Goal: Task Accomplishment & Management: Manage account settings

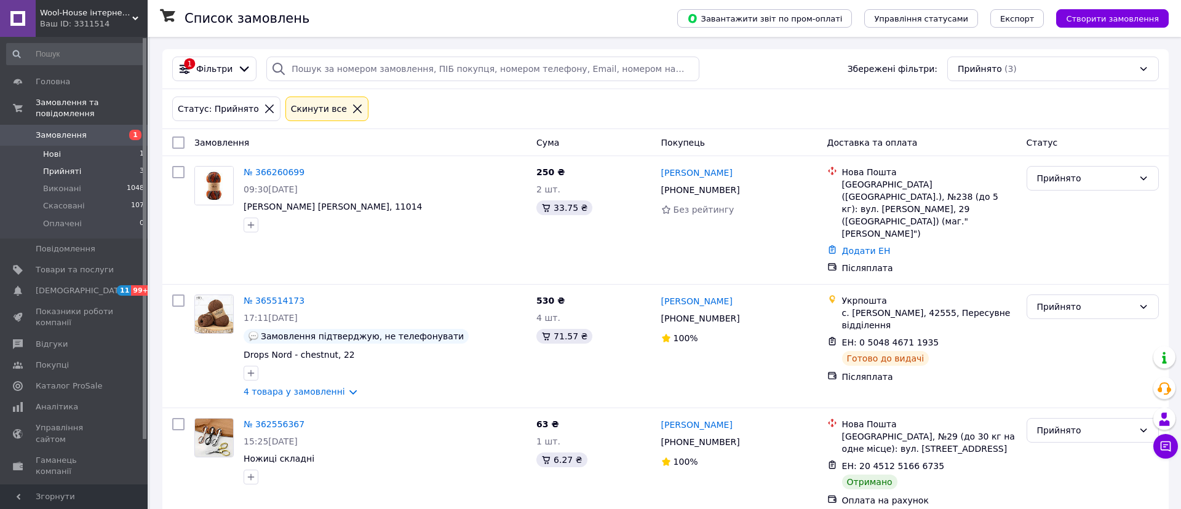
click at [125, 153] on li "Нові 1" at bounding box center [75, 154] width 151 height 17
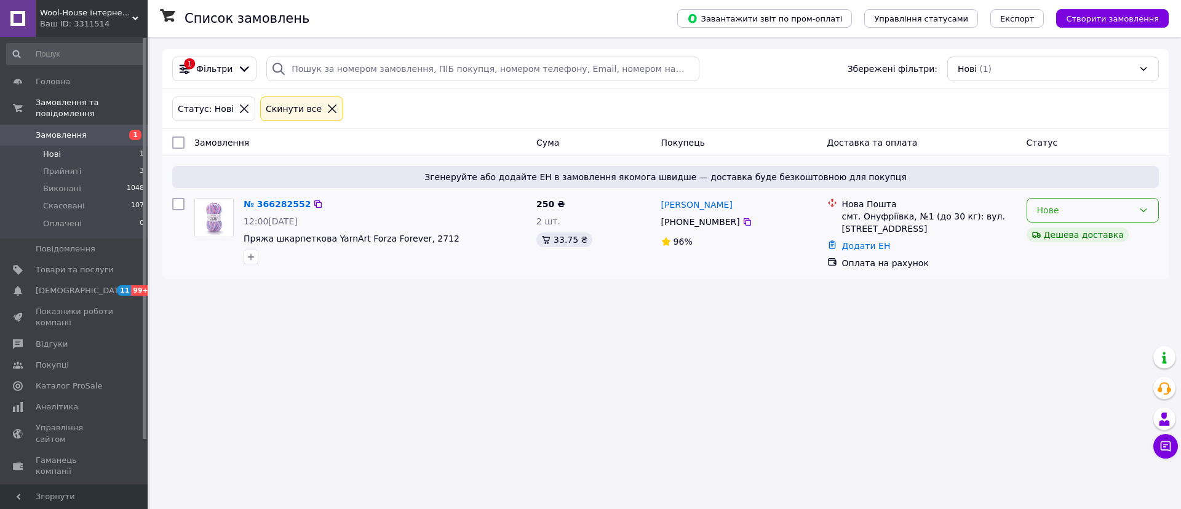
click at [1147, 215] on icon at bounding box center [1144, 210] width 10 height 10
click at [1070, 229] on li "Прийнято" at bounding box center [1092, 237] width 131 height 22
click at [60, 173] on span "Прийняті" at bounding box center [62, 171] width 38 height 11
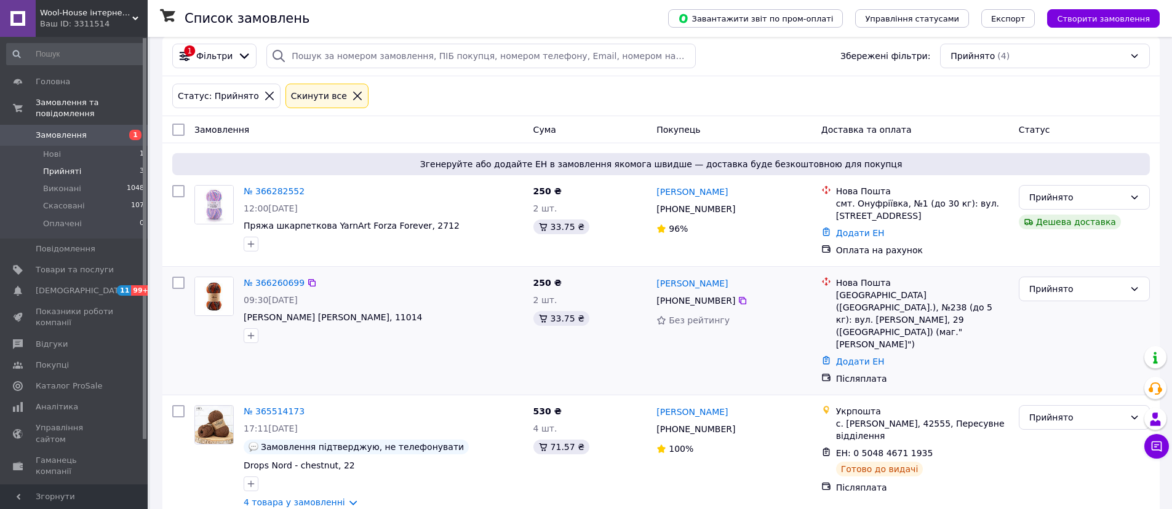
scroll to position [14, 0]
click at [268, 284] on link "№ 366260699" at bounding box center [274, 282] width 61 height 10
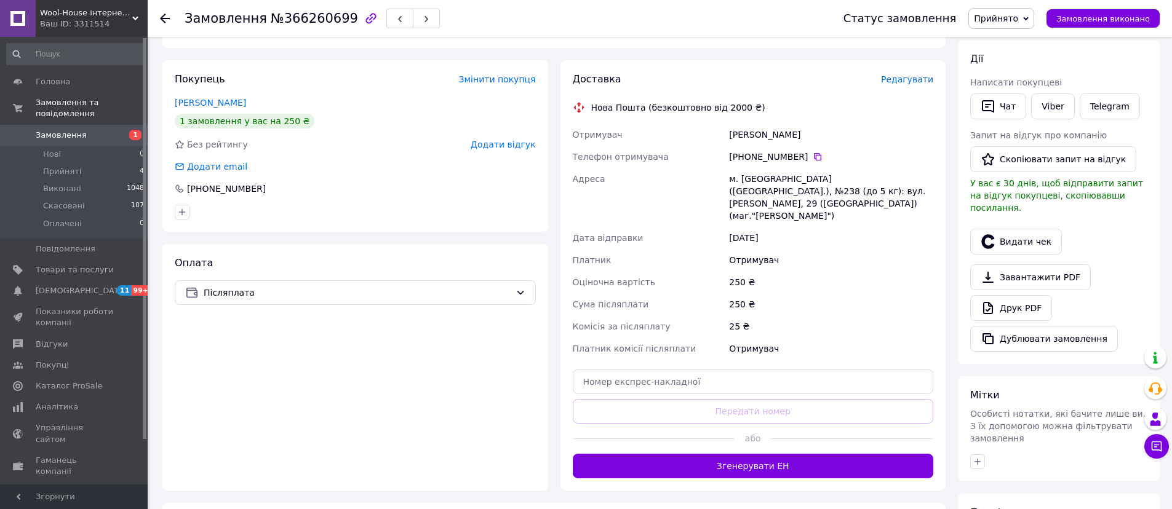
scroll to position [200, 0]
drag, startPoint x: 730, startPoint y: 137, endPoint x: 822, endPoint y: 137, distance: 92.3
click at [822, 137] on div "Биденко Валентина" at bounding box center [830, 136] width 209 height 22
copy div "Биденко Валентина"
click at [816, 156] on icon at bounding box center [817, 157] width 7 height 7
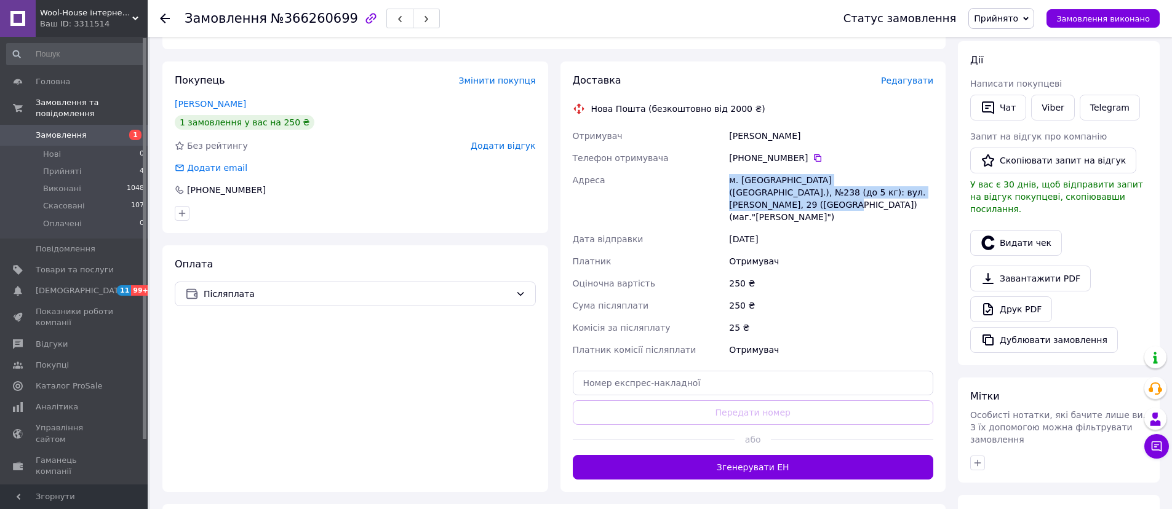
drag, startPoint x: 730, startPoint y: 179, endPoint x: 925, endPoint y: 190, distance: 195.3
click at [925, 190] on div "м. Київ (Київська обл.), №238 (до 5 кг): вул. Євгенія Харченка, 29 (Бортничі) (…" at bounding box center [830, 198] width 209 height 59
copy div "м. Київ (Київська обл.), №238 (до 5 кг): вул. Євгенія Харченка, 29 (Бортничі) (…"
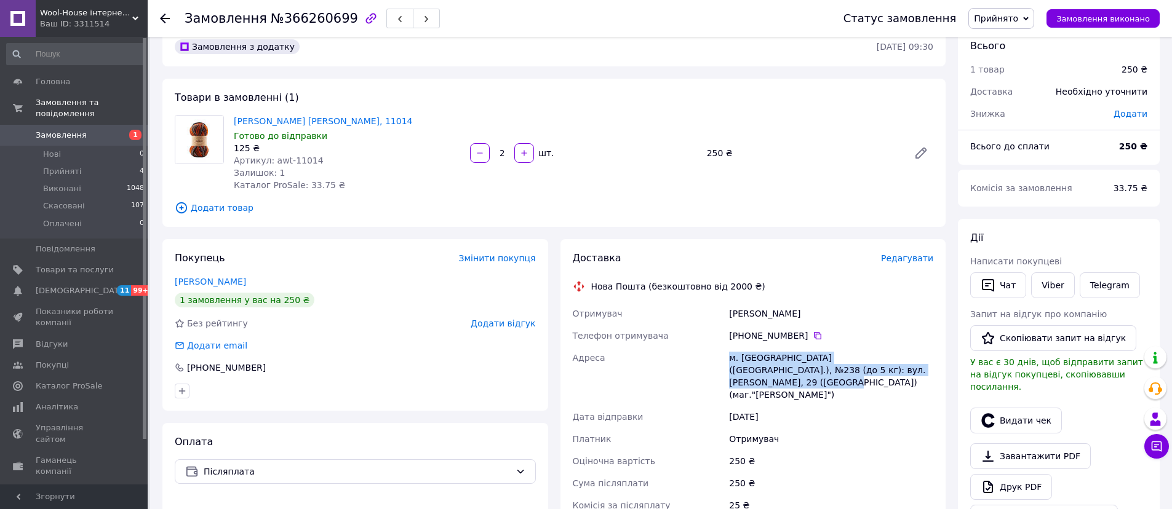
scroll to position [0, 0]
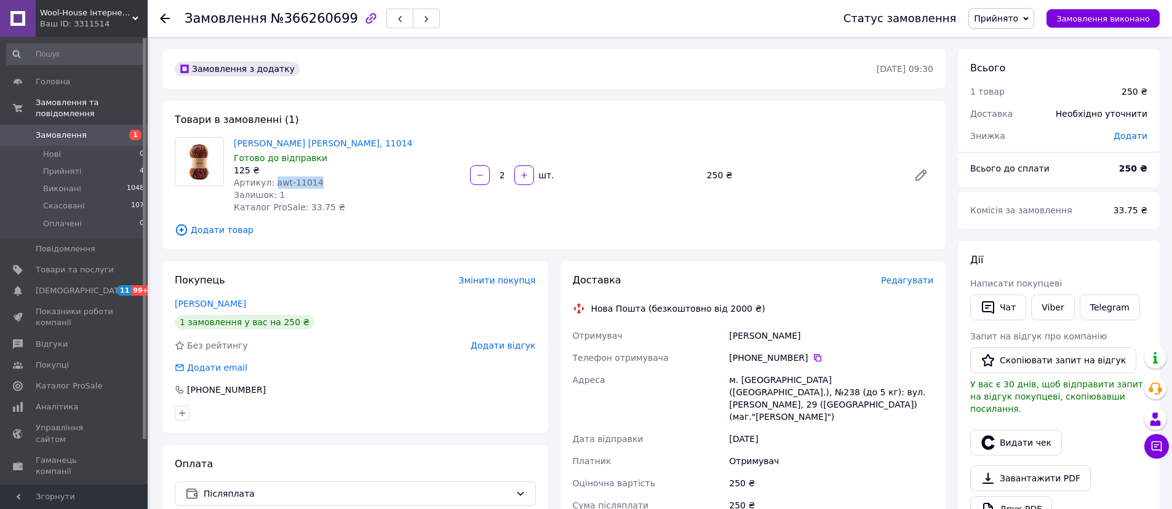
drag, startPoint x: 316, startPoint y: 181, endPoint x: 273, endPoint y: 181, distance: 42.4
click at [273, 181] on div "Артикул: awt-11014" at bounding box center [347, 183] width 226 height 12
copy span "awt-11014"
drag, startPoint x: 1117, startPoint y: 210, endPoint x: 1139, endPoint y: 210, distance: 21.5
click at [1139, 210] on span "33.75 ₴" at bounding box center [1130, 210] width 34 height 10
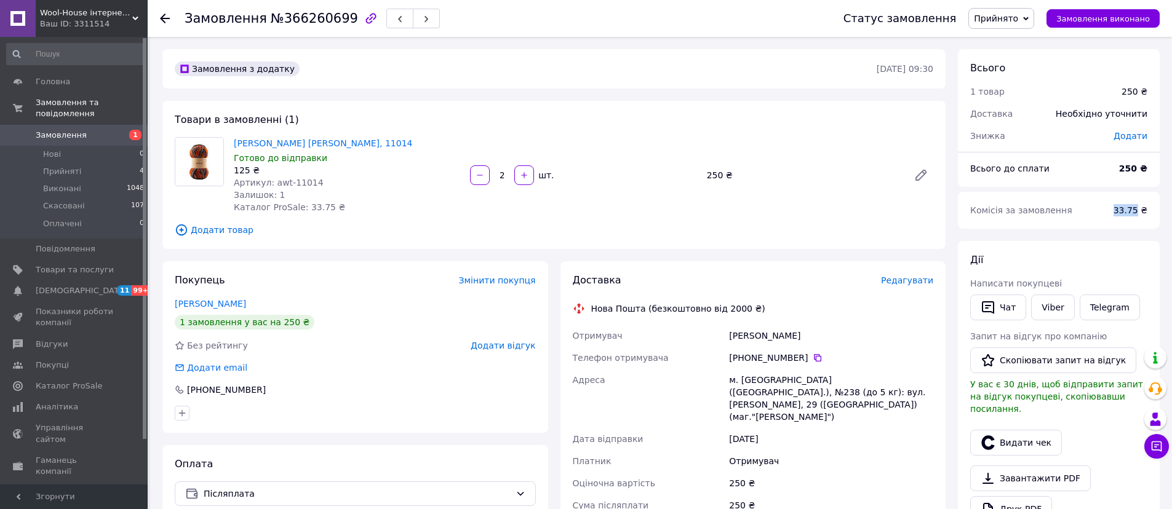
copy span "33.75"
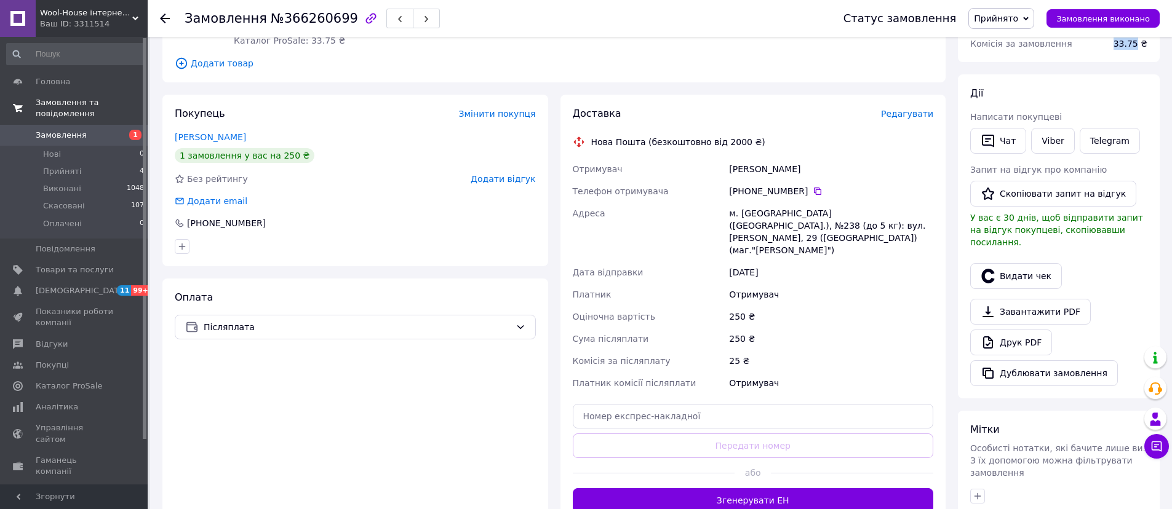
scroll to position [148, 0]
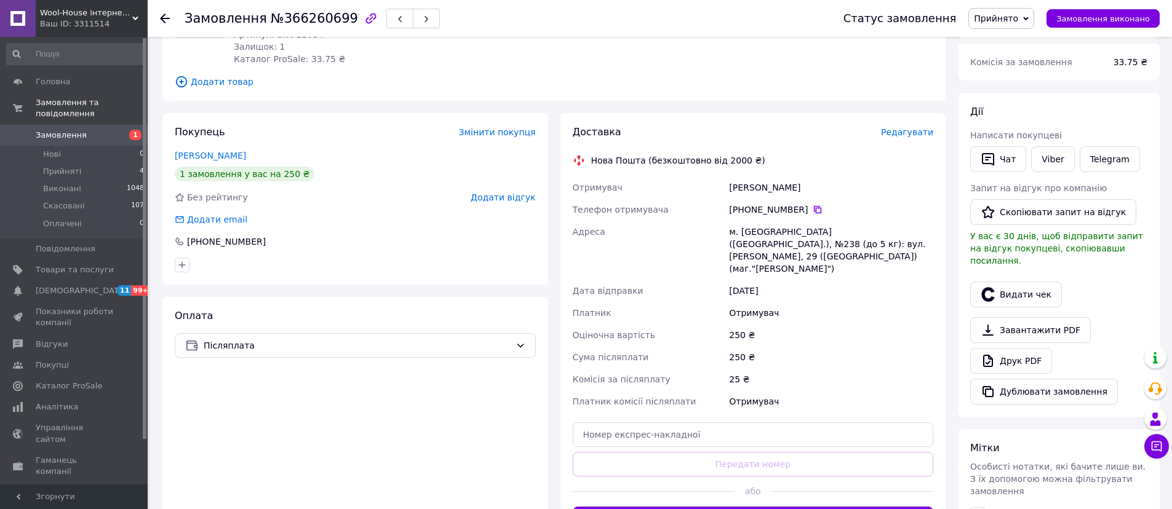
click at [814, 209] on icon at bounding box center [818, 210] width 10 height 10
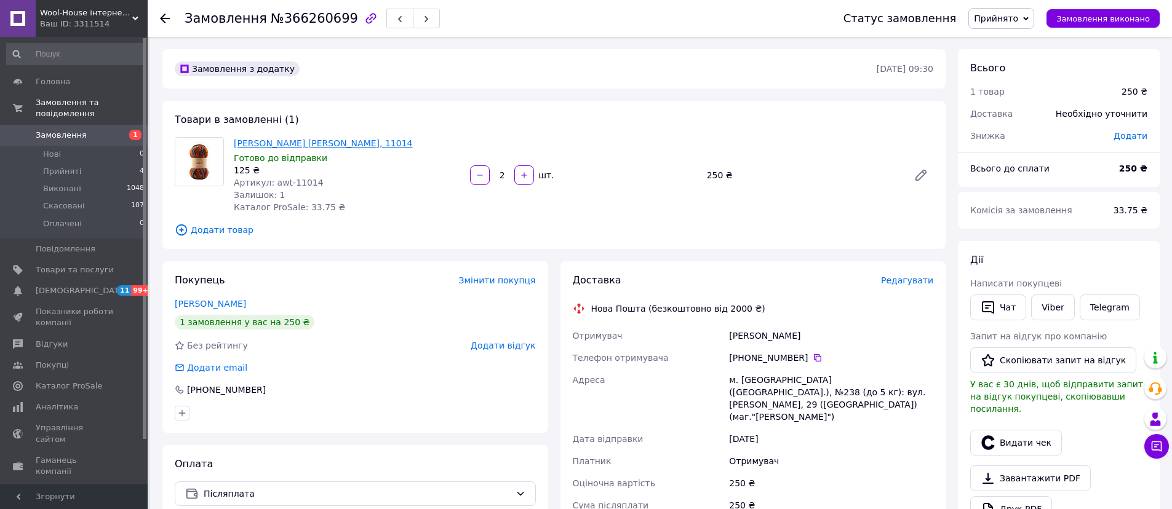
drag, startPoint x: 424, startPoint y: 142, endPoint x: 320, endPoint y: 137, distance: 104.1
click at [320, 137] on span "[PERSON_NAME] [PERSON_NAME], 11014" at bounding box center [347, 143] width 226 height 12
copy link "Alize Wooltime, 11014"
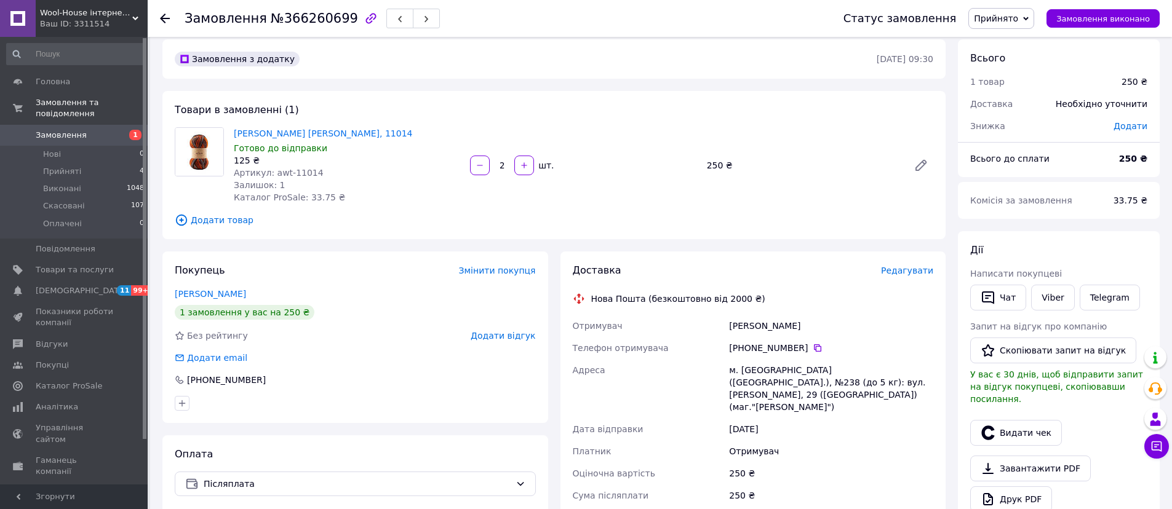
scroll to position [23, 0]
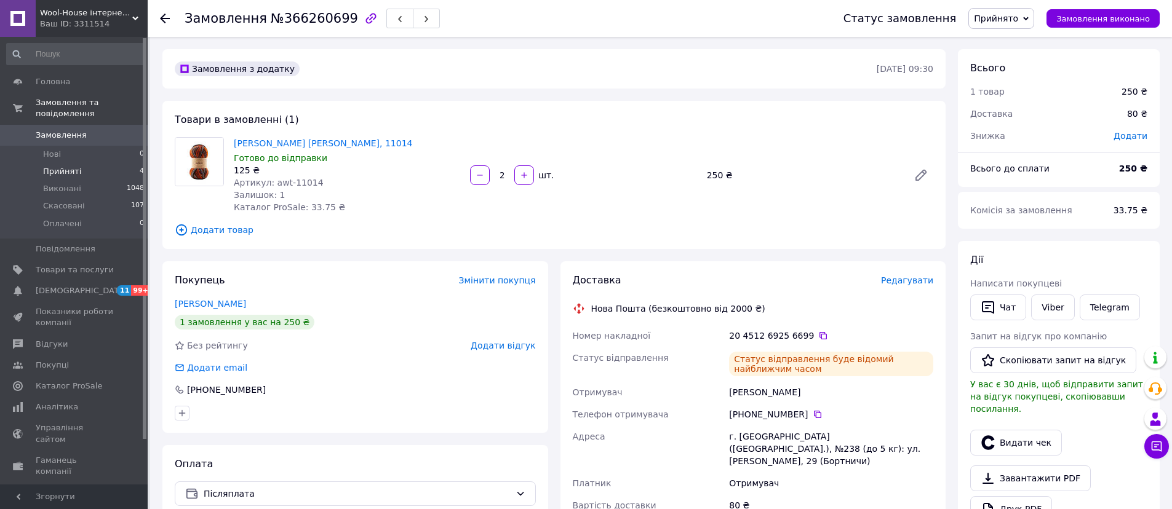
click at [66, 174] on span "Прийняті" at bounding box center [62, 171] width 38 height 11
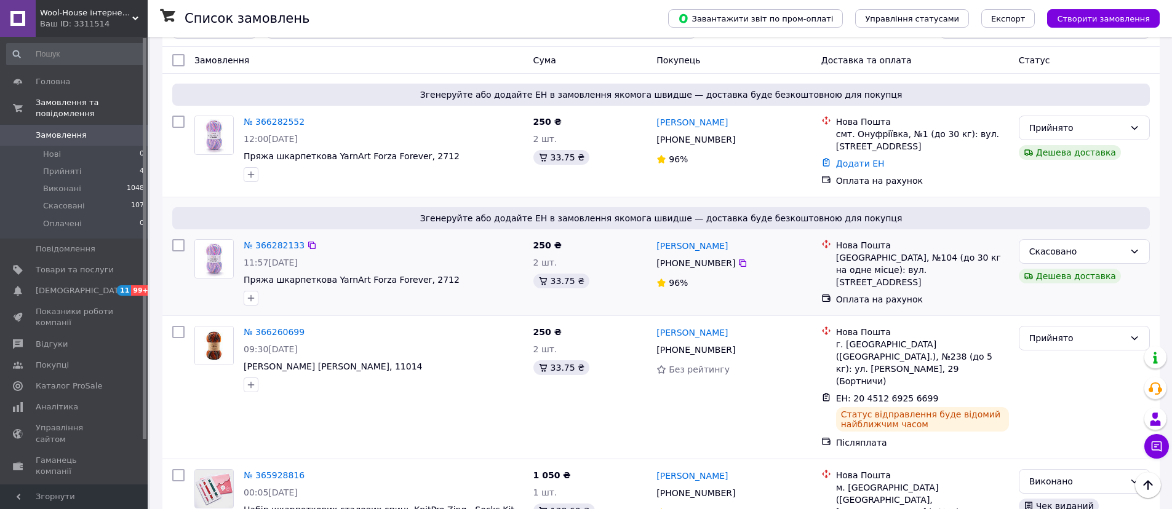
scroll to position [41, 0]
